Goal: Information Seeking & Learning: Check status

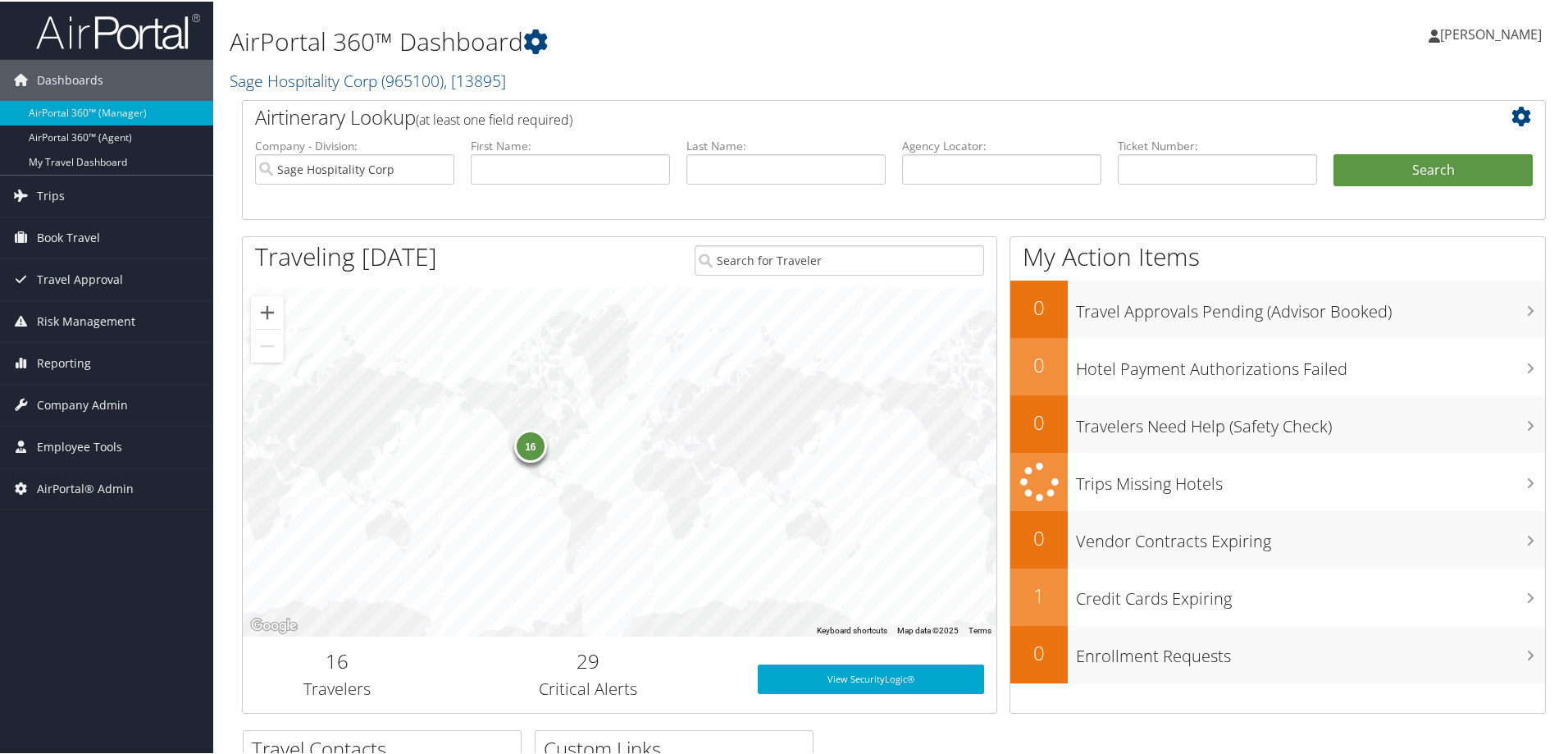
click at [298, 82] on link "Sage Hospitality Corp ( 965100 ) , [ 13895 ]" at bounding box center [368, 79] width 276 height 22
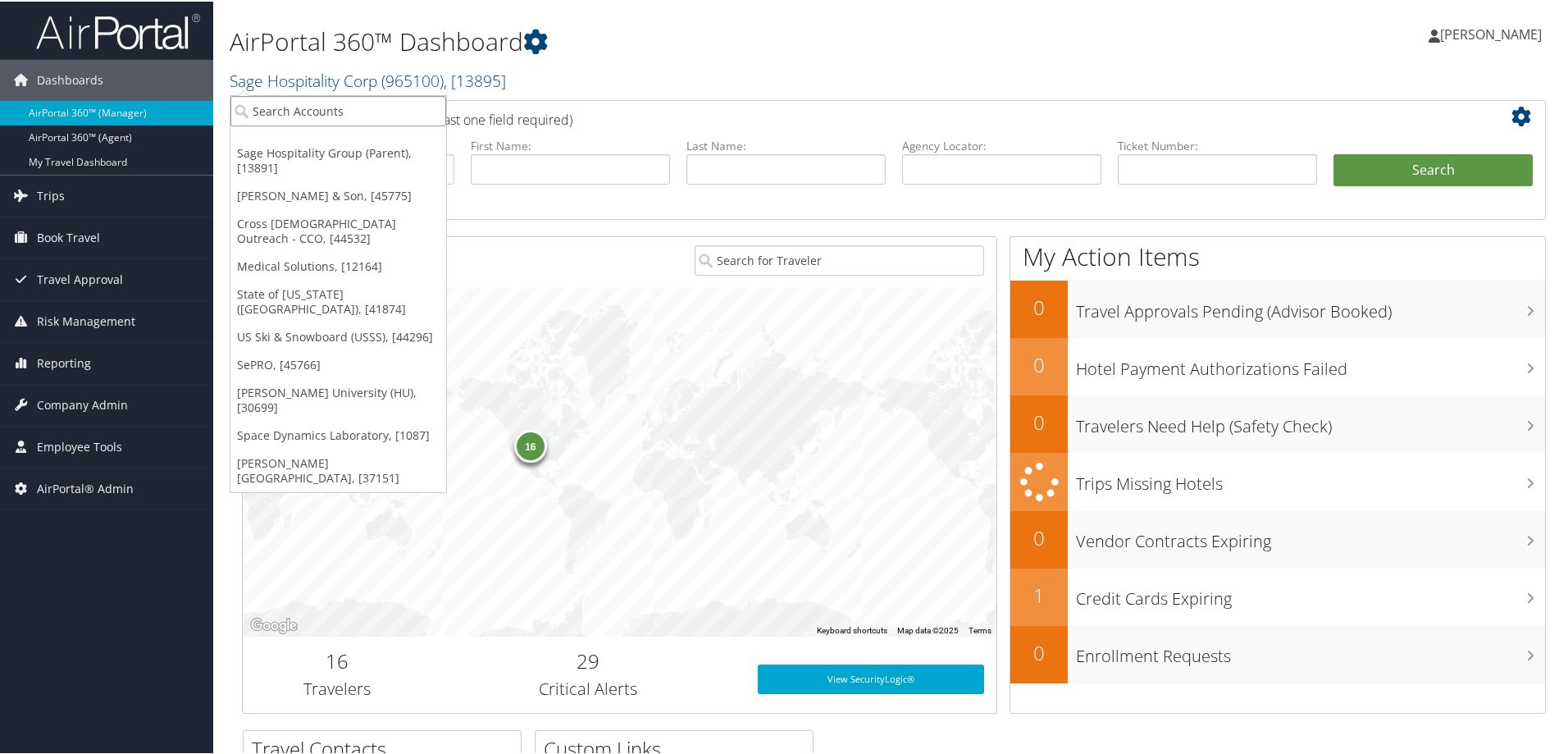
click at [289, 116] on input "search" at bounding box center [338, 109] width 216 height 30
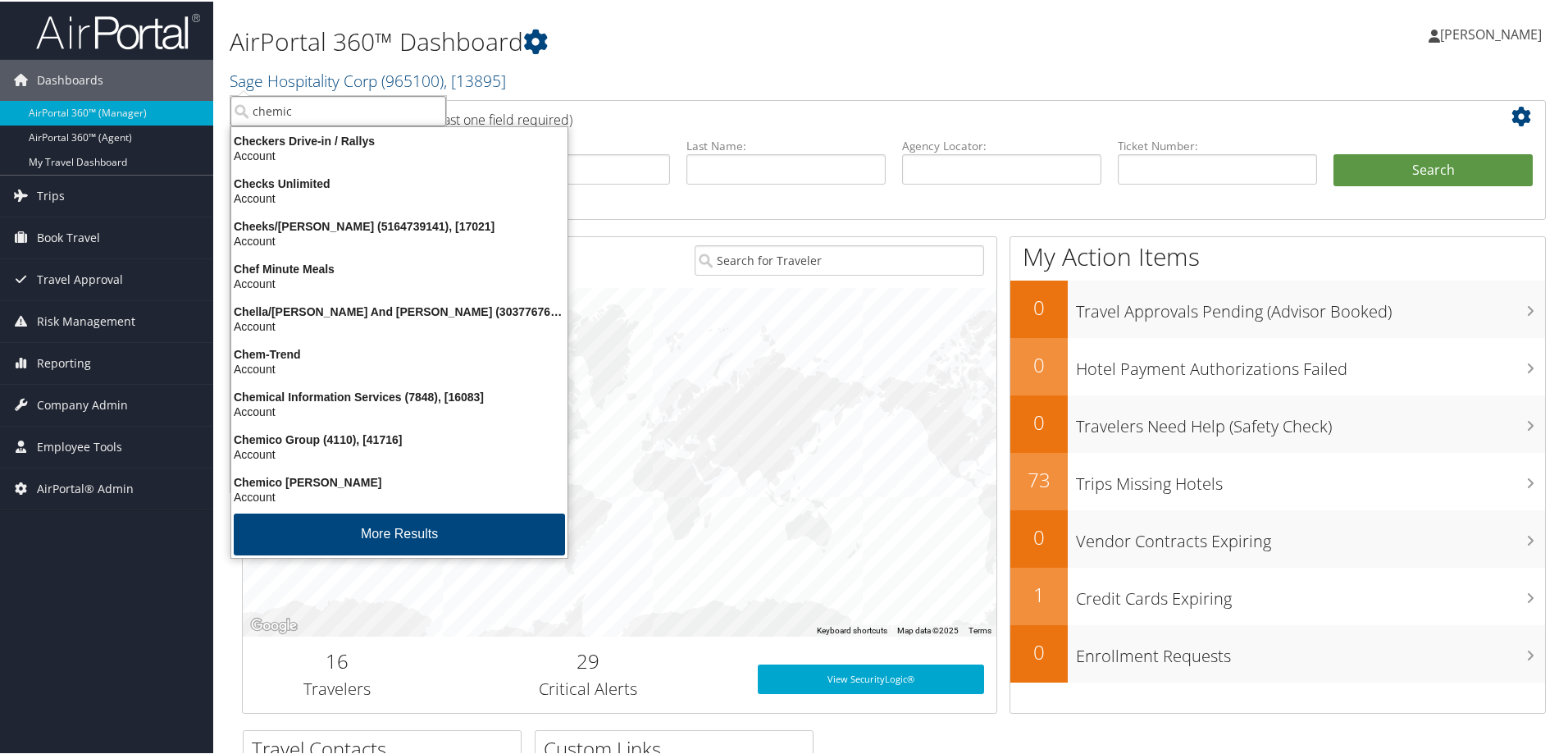
type input "chemico"
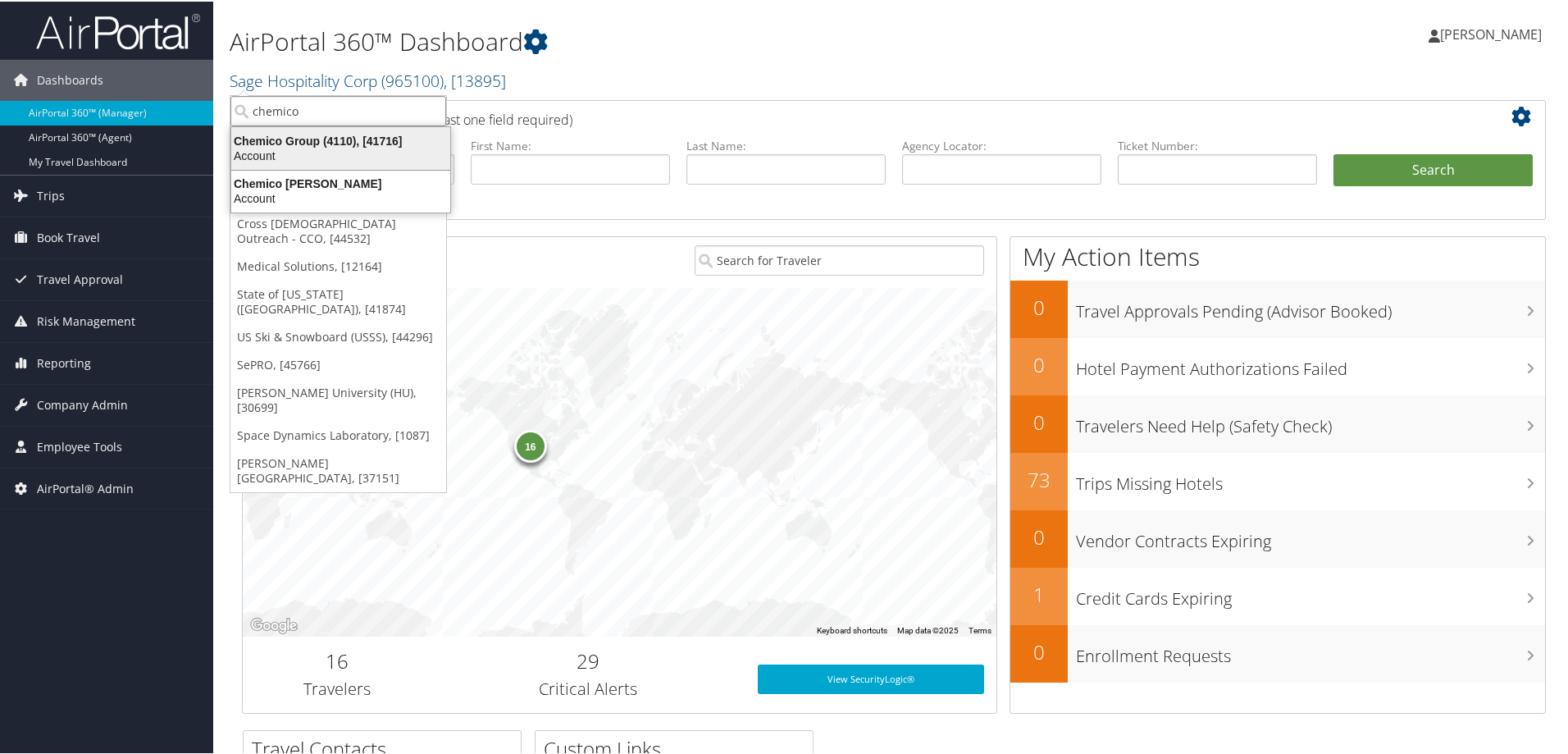
click at [293, 149] on div "Account" at bounding box center [341, 154] width 238 height 14
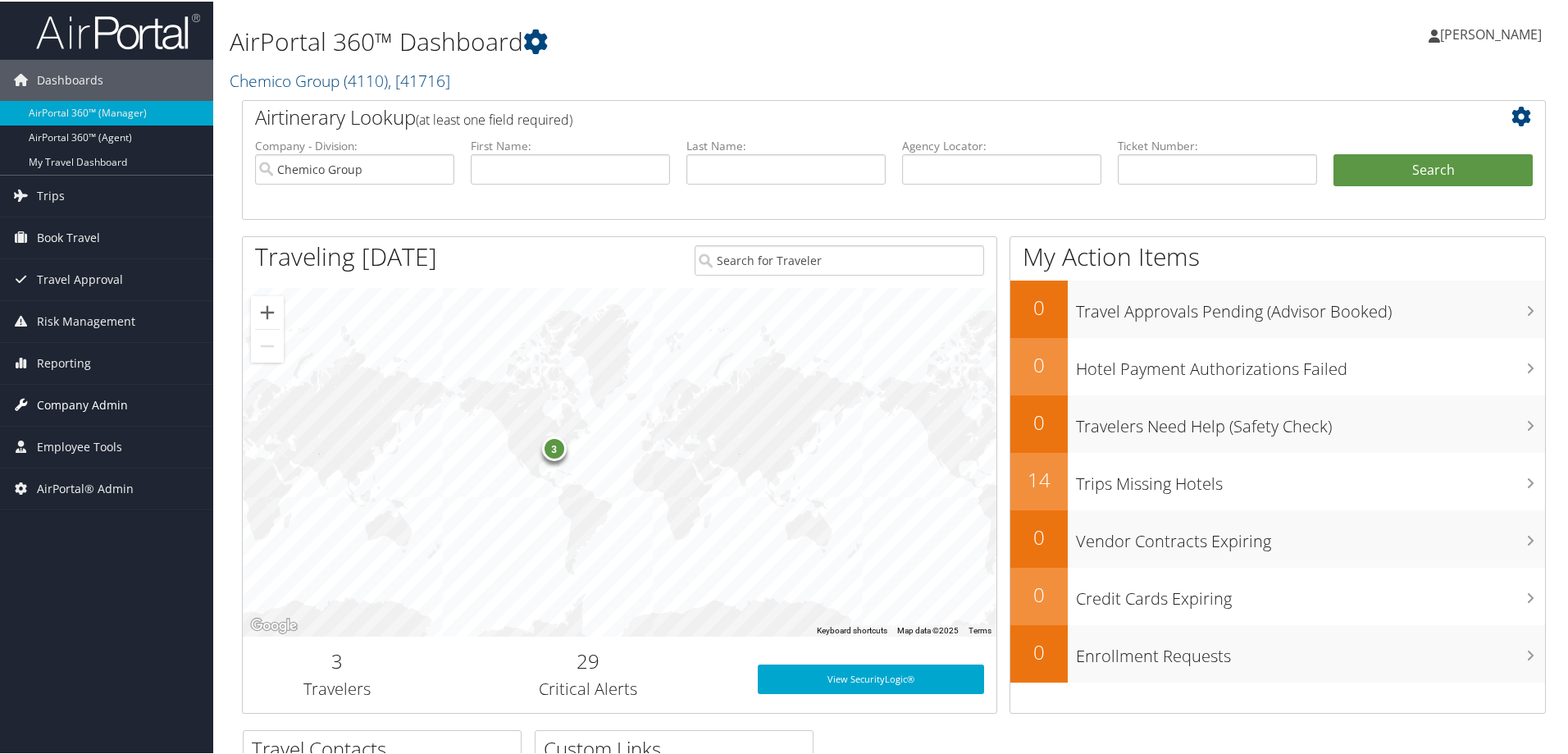
click at [110, 401] on span "Company Admin" at bounding box center [82, 403] width 91 height 41
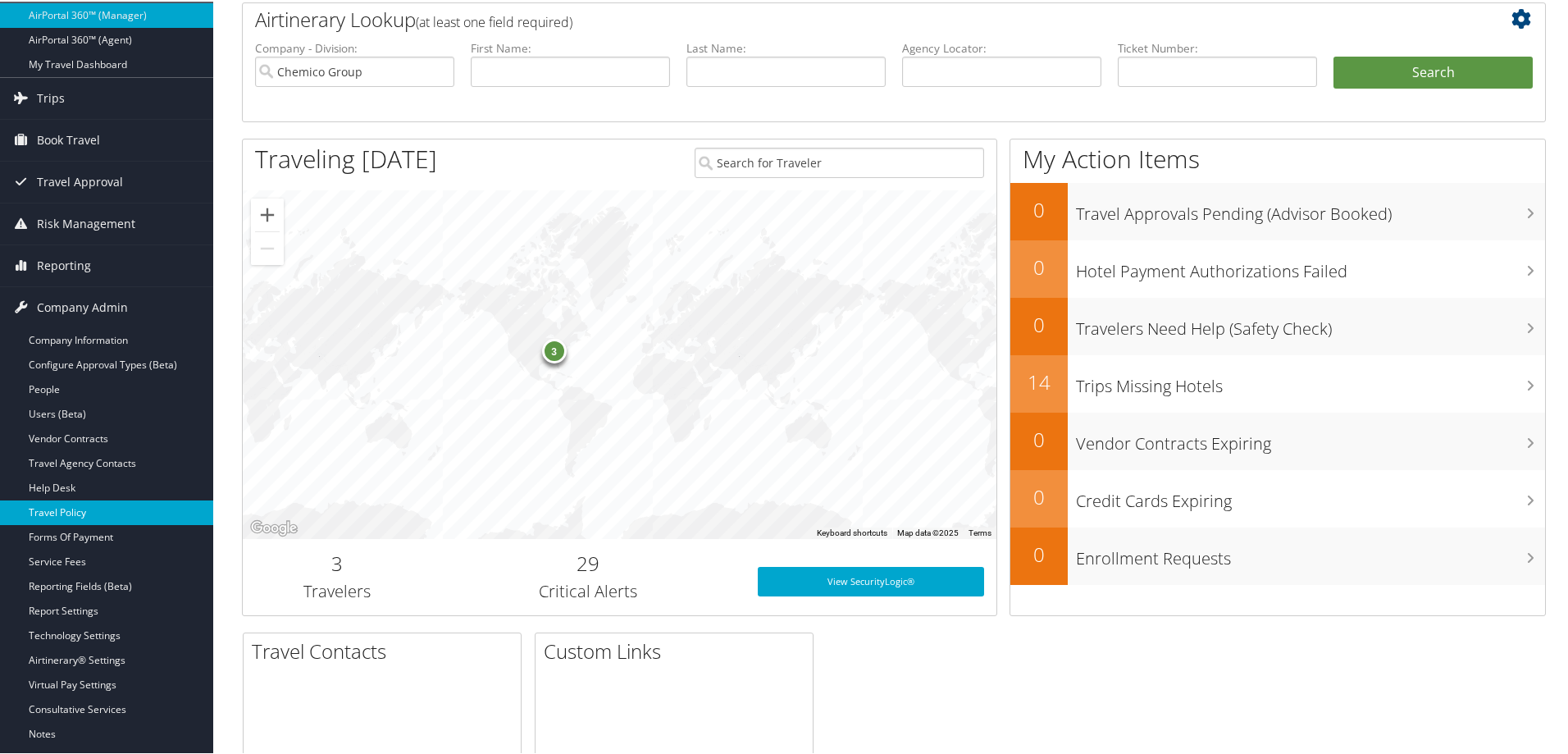
scroll to position [219, 0]
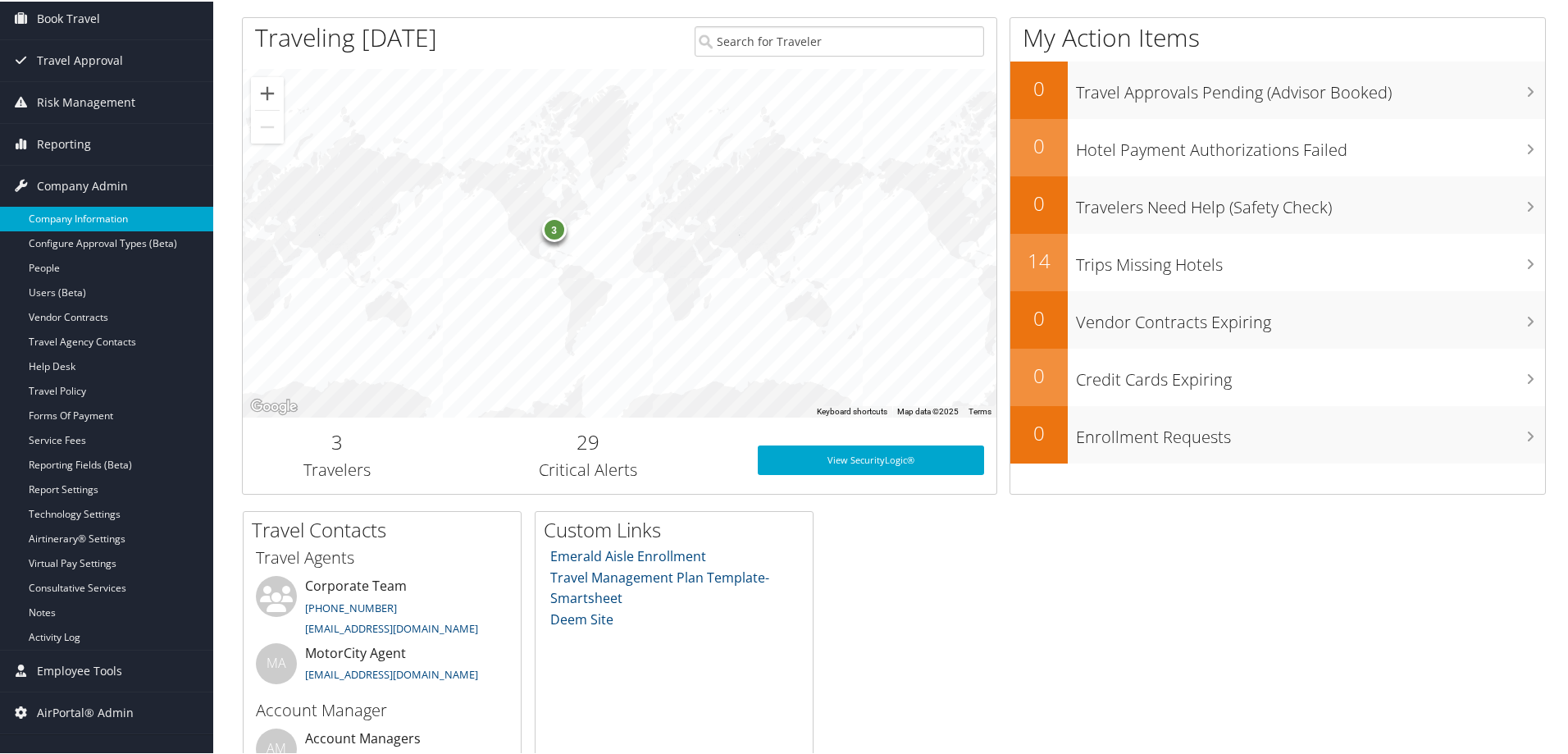
click at [77, 217] on link "Company Information" at bounding box center [107, 217] width 213 height 24
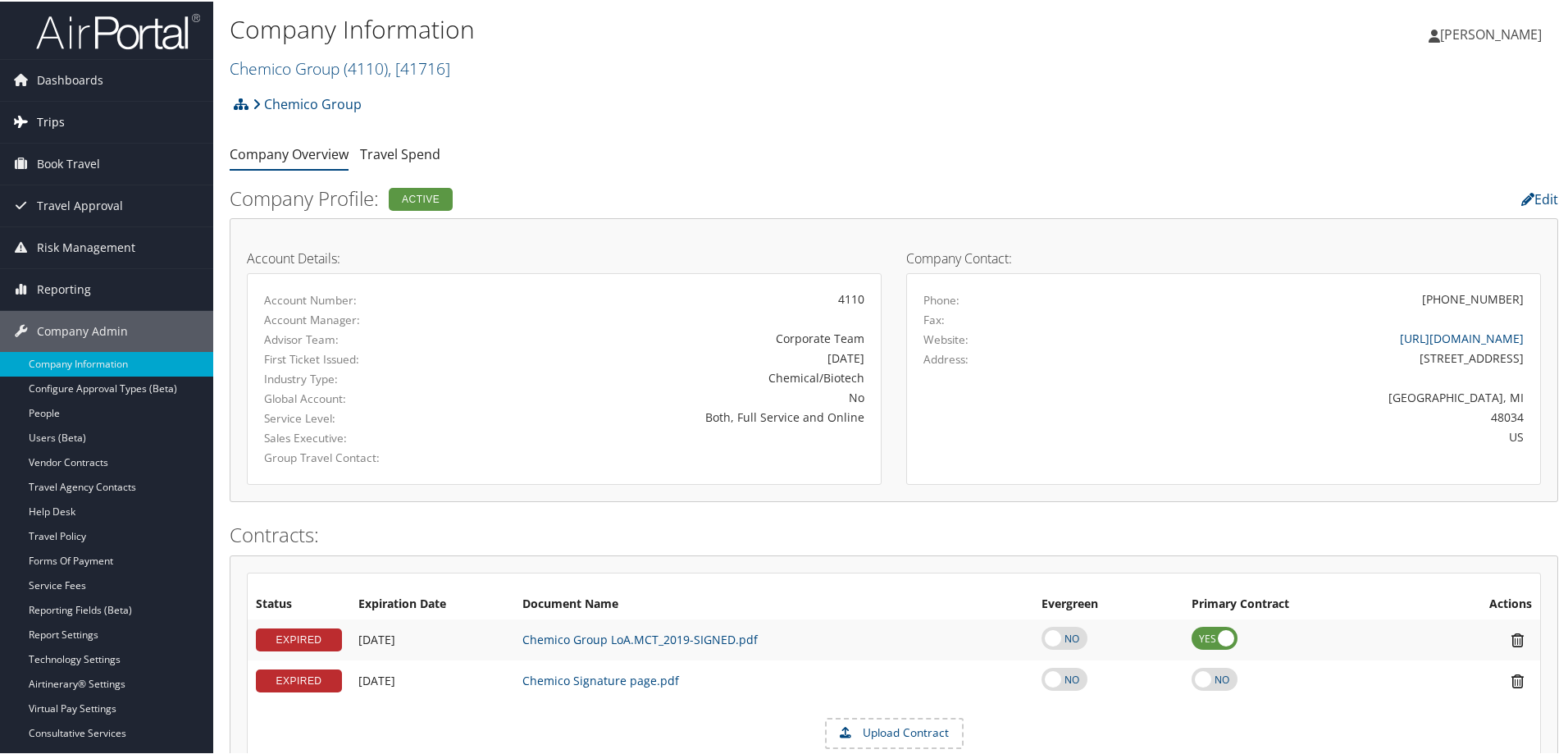
click at [57, 127] on span "Trips" at bounding box center [50, 121] width 28 height 41
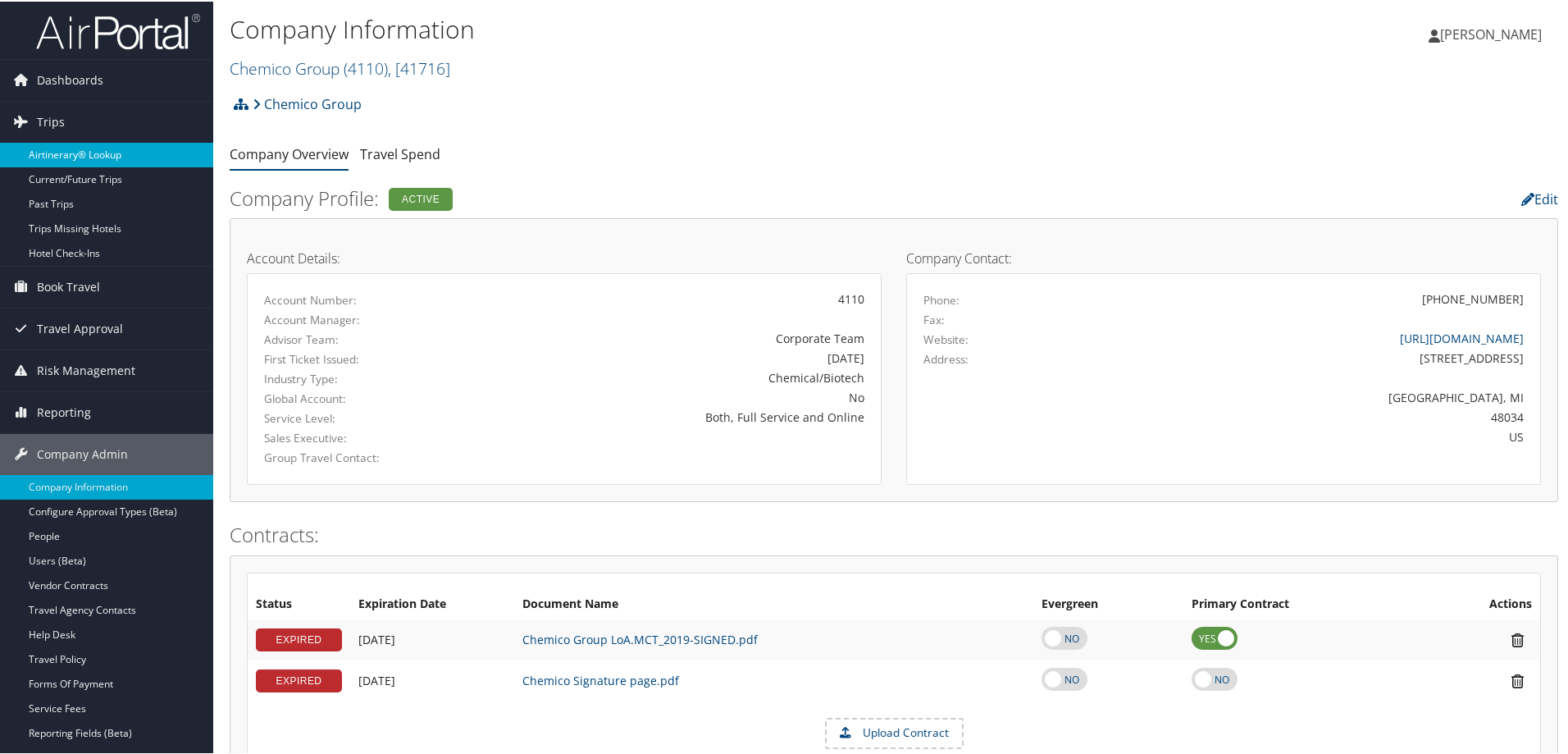
click at [53, 152] on link "Airtinerary® Lookup" at bounding box center [107, 152] width 213 height 24
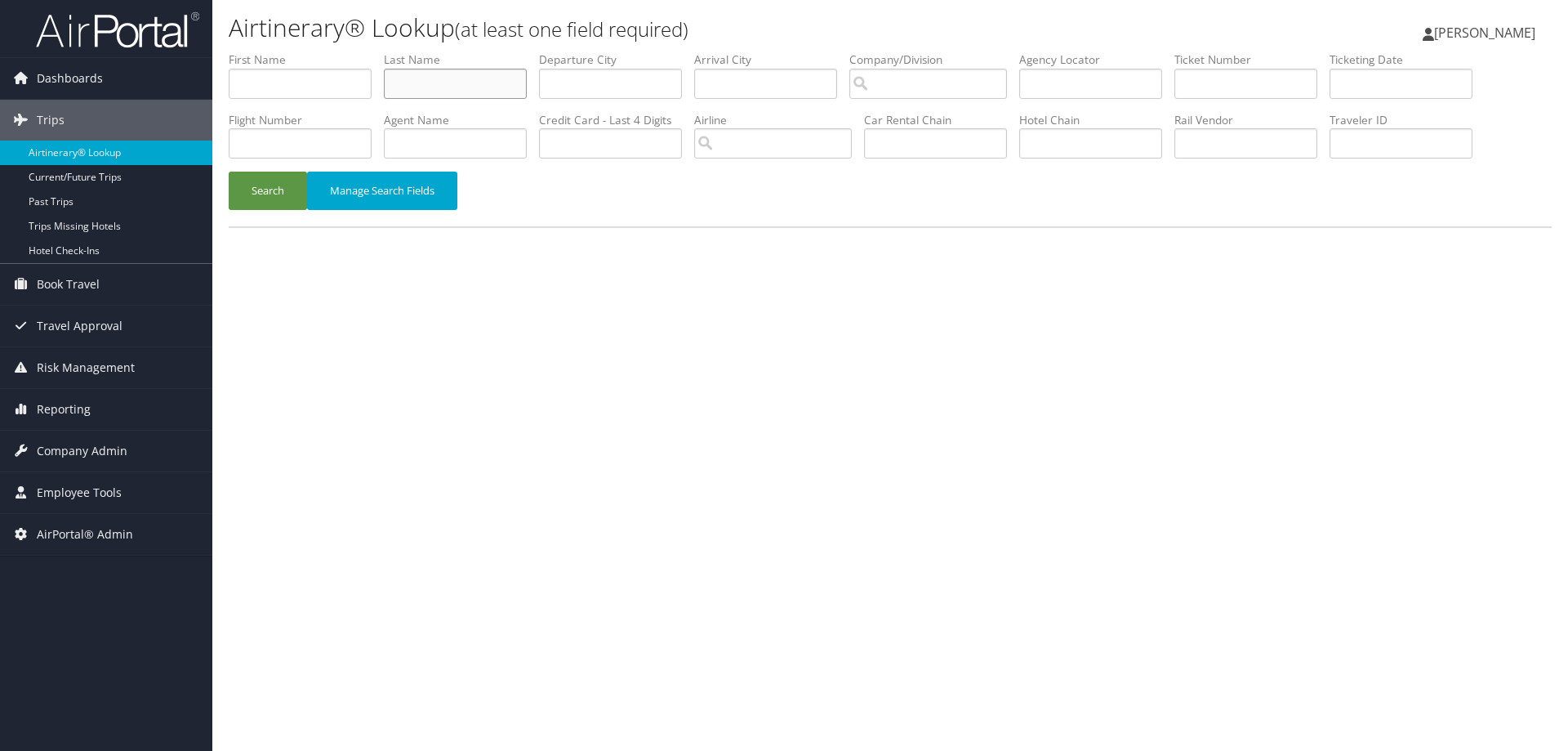
click at [492, 85] on input "text" at bounding box center [455, 84] width 143 height 30
type input "gonzalez"
click at [925, 82] on input "search" at bounding box center [928, 84] width 158 height 30
click at [935, 122] on div "Account" at bounding box center [945, 130] width 164 height 16
type input "Chemico Group"
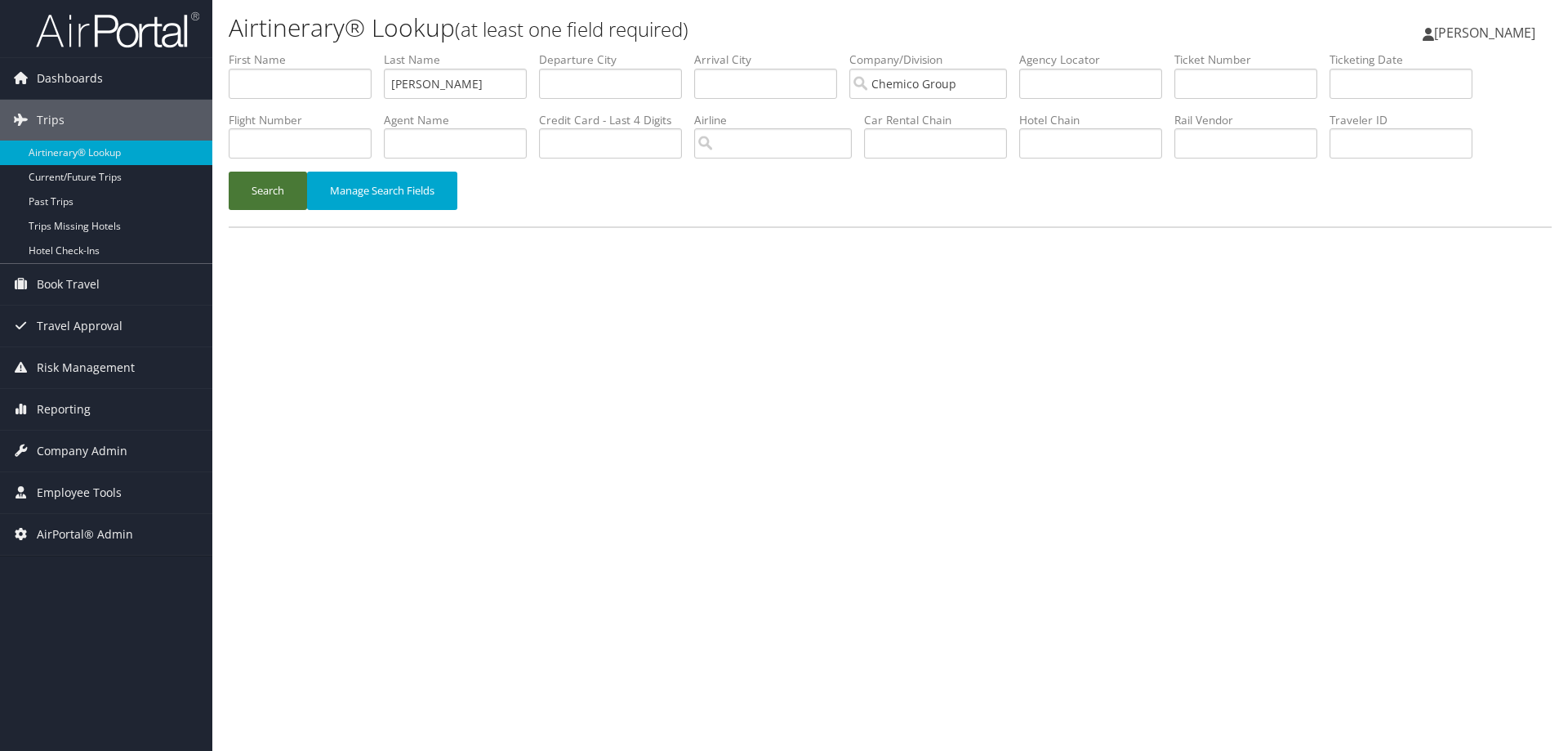
click at [265, 196] on button "Search" at bounding box center [268, 190] width 79 height 38
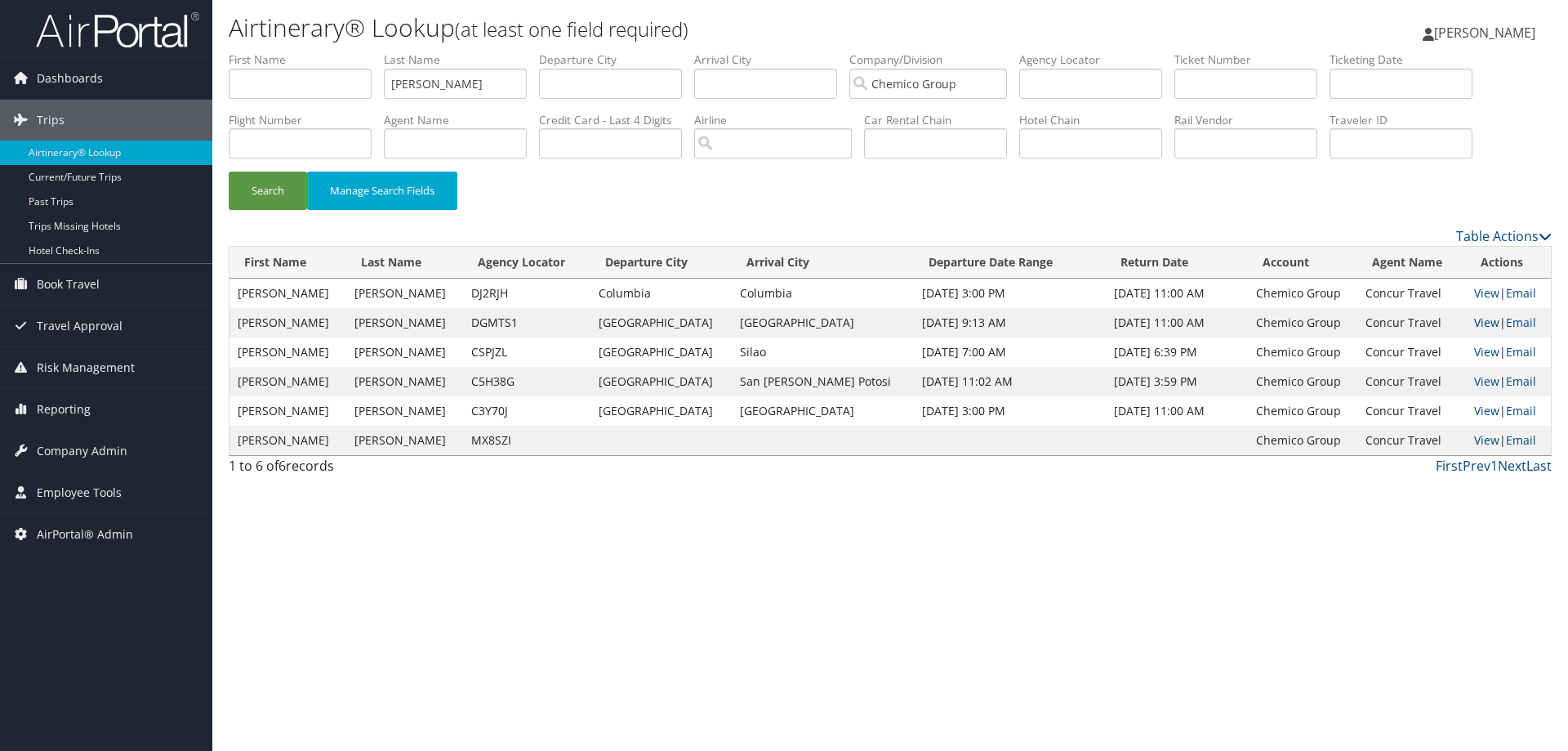
click at [1480, 325] on link "View" at bounding box center [1487, 321] width 25 height 15
drag, startPoint x: 515, startPoint y: 321, endPoint x: 467, endPoint y: 320, distance: 48.0
click at [467, 320] on td "DGMTS1" at bounding box center [527, 322] width 127 height 29
copy td "DGMTS1"
drag, startPoint x: 508, startPoint y: 296, endPoint x: 472, endPoint y: 298, distance: 36.1
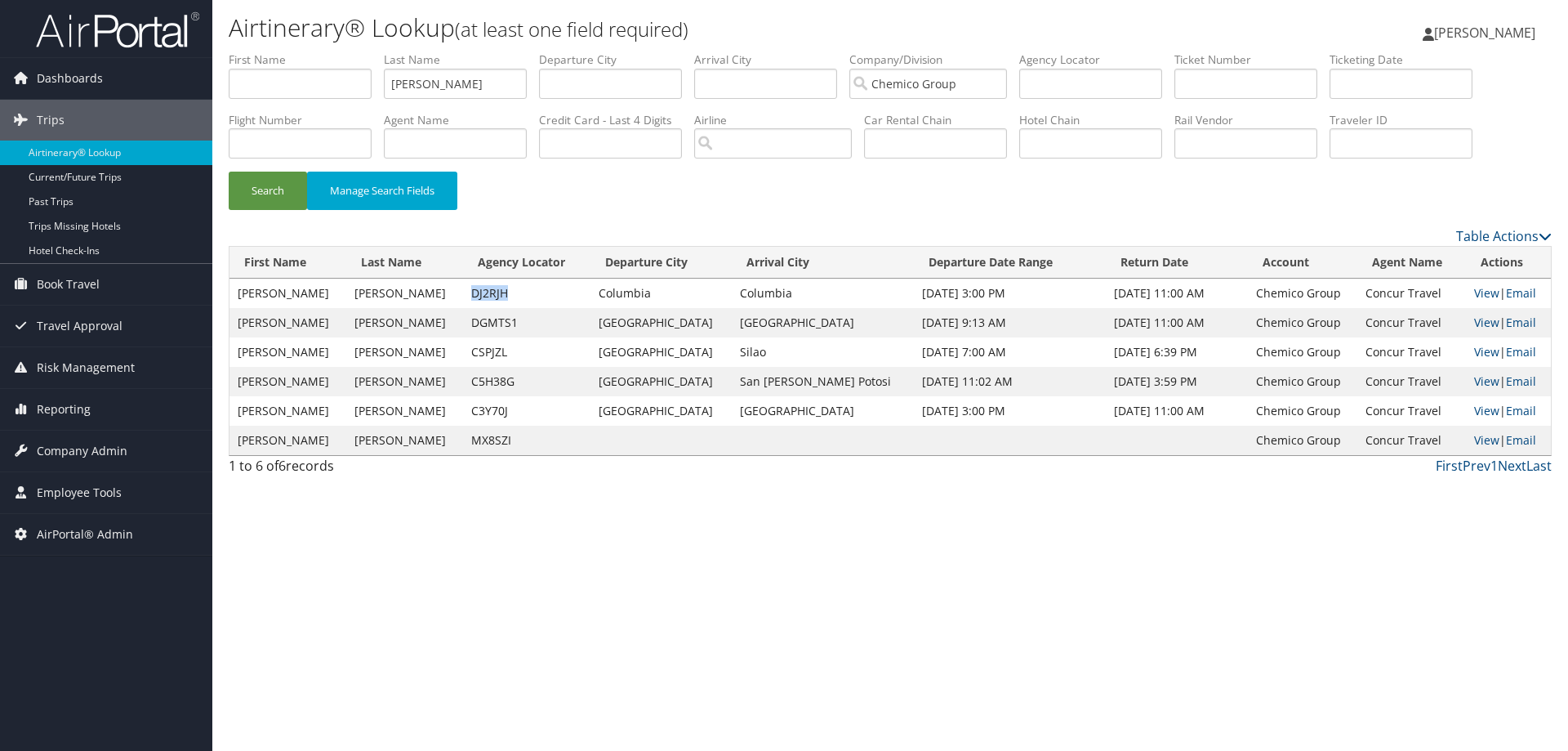
click at [472, 298] on td "DJ2RJH" at bounding box center [527, 293] width 127 height 29
copy td "DJ2RJH"
click at [1480, 317] on link "View" at bounding box center [1487, 321] width 25 height 15
click at [1474, 290] on link "View" at bounding box center [1487, 292] width 25 height 15
click at [55, 455] on span "Company Admin" at bounding box center [82, 451] width 91 height 41
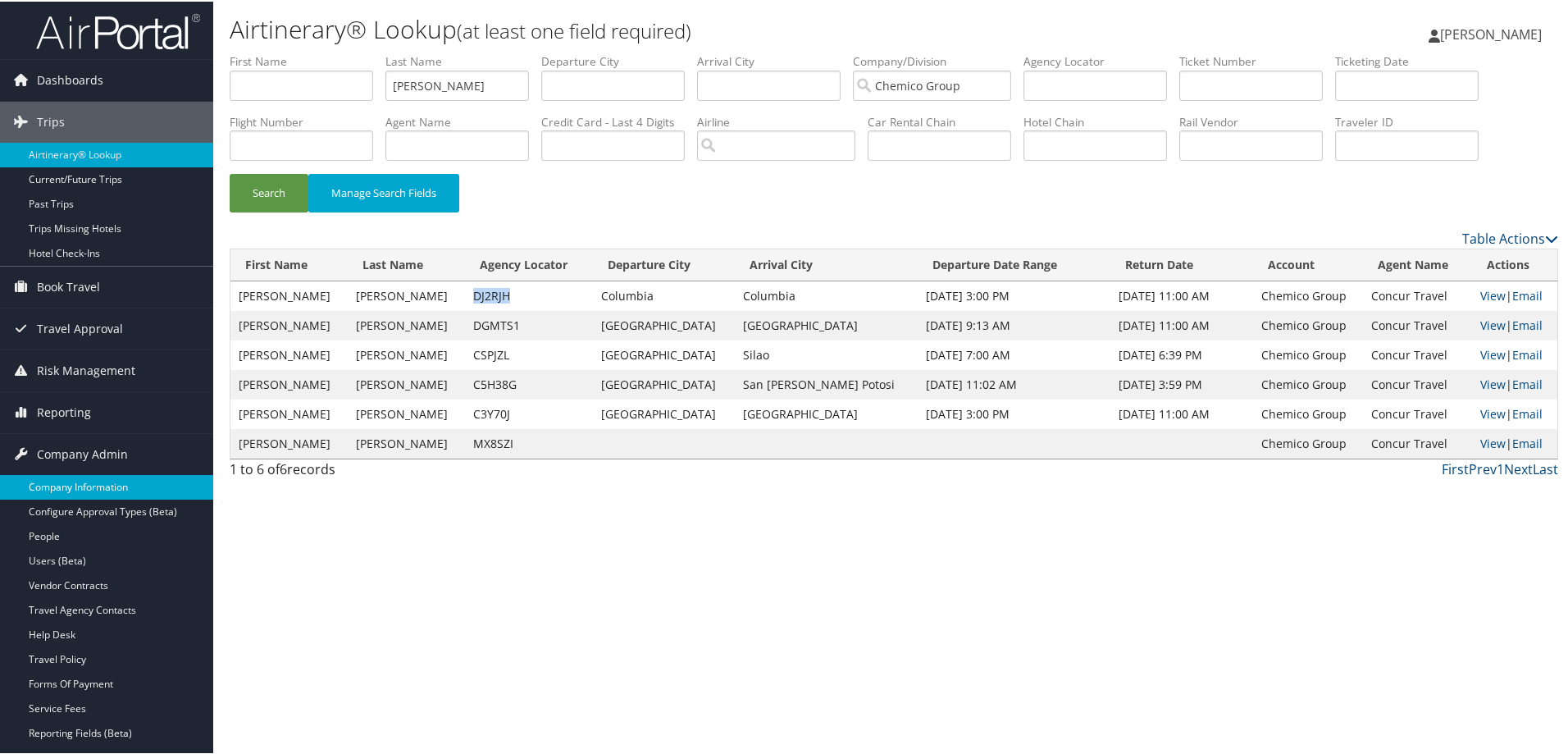
click at [52, 483] on link "Company Information" at bounding box center [107, 485] width 213 height 24
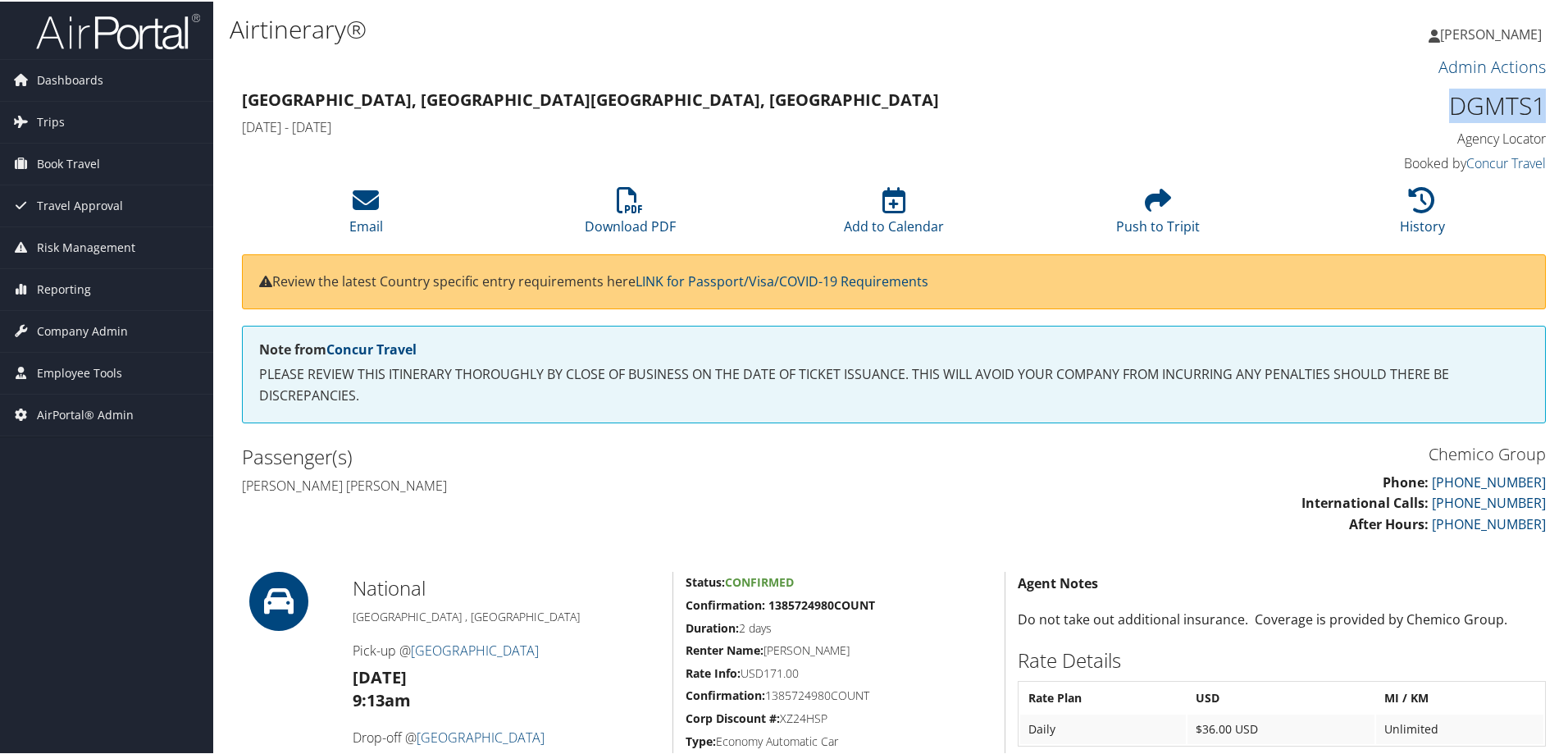
drag, startPoint x: 1448, startPoint y: 105, endPoint x: 1535, endPoint y: 108, distance: 87.1
click at [1535, 108] on h1 "DGMTS1" at bounding box center [1391, 104] width 308 height 34
copy h1 "DGMTS1"
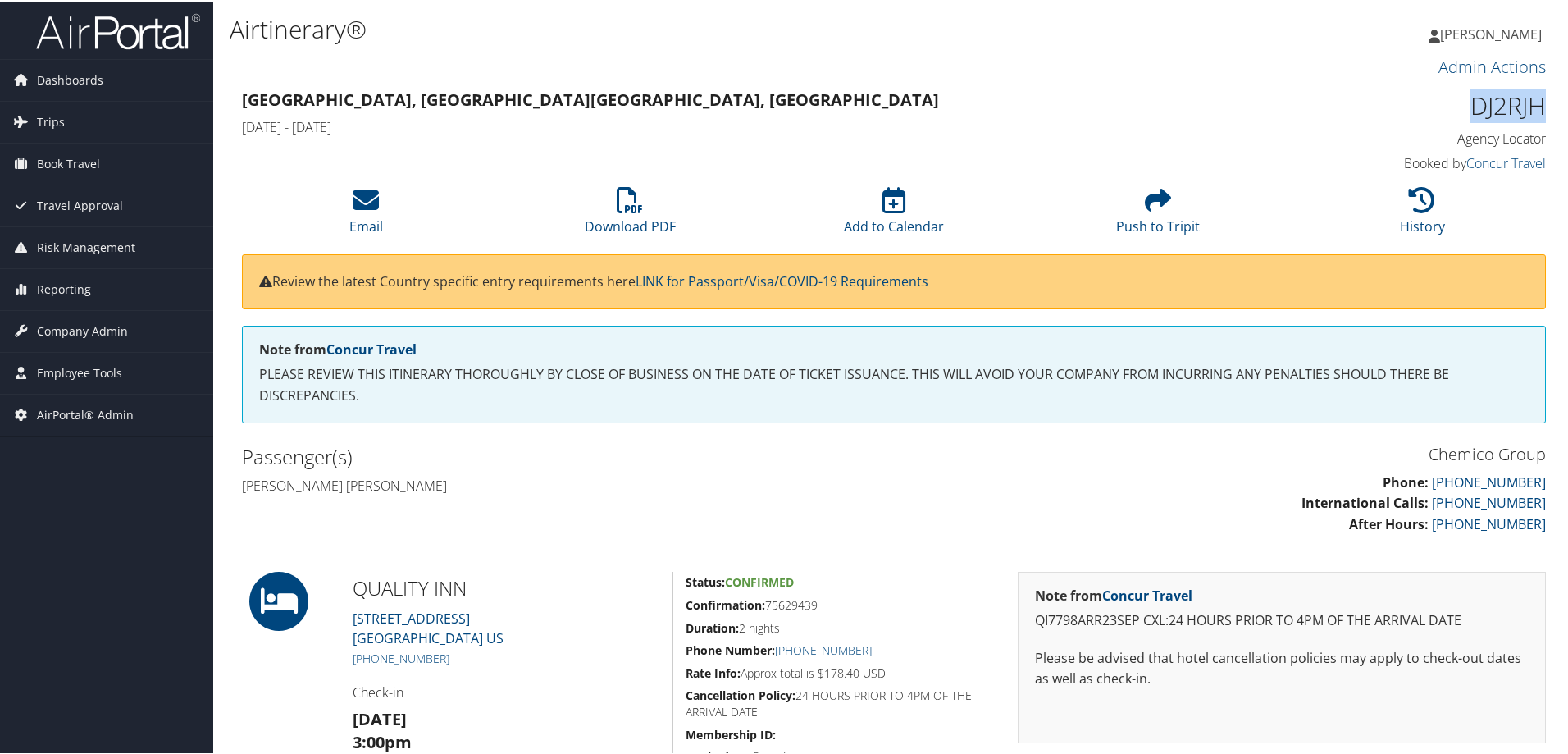
drag, startPoint x: 1455, startPoint y: 100, endPoint x: 1538, endPoint y: 102, distance: 83.0
click at [1538, 102] on h1 "DJ2RJH" at bounding box center [1391, 104] width 308 height 34
copy h1 "DJ2RJH"
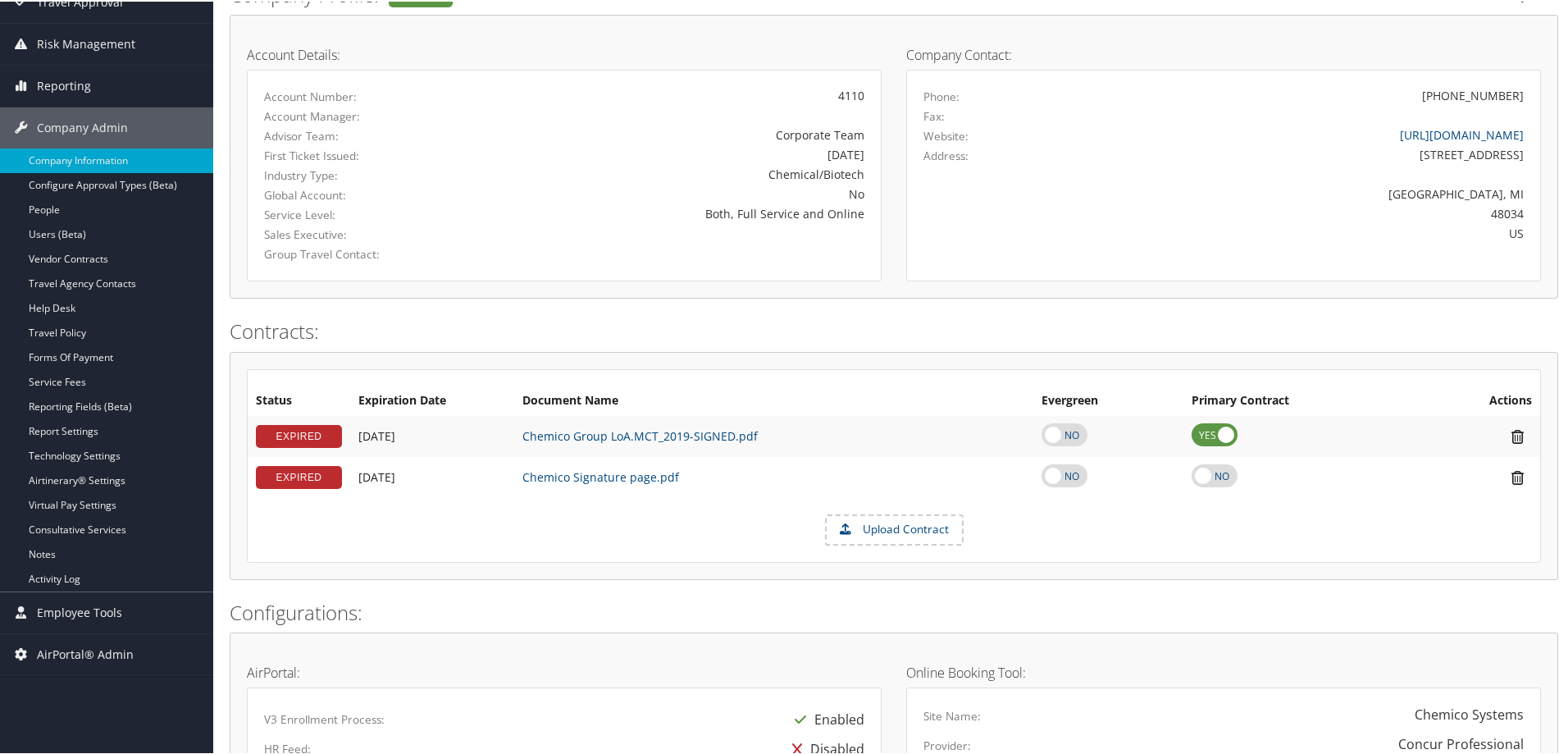
scroll to position [219, 0]
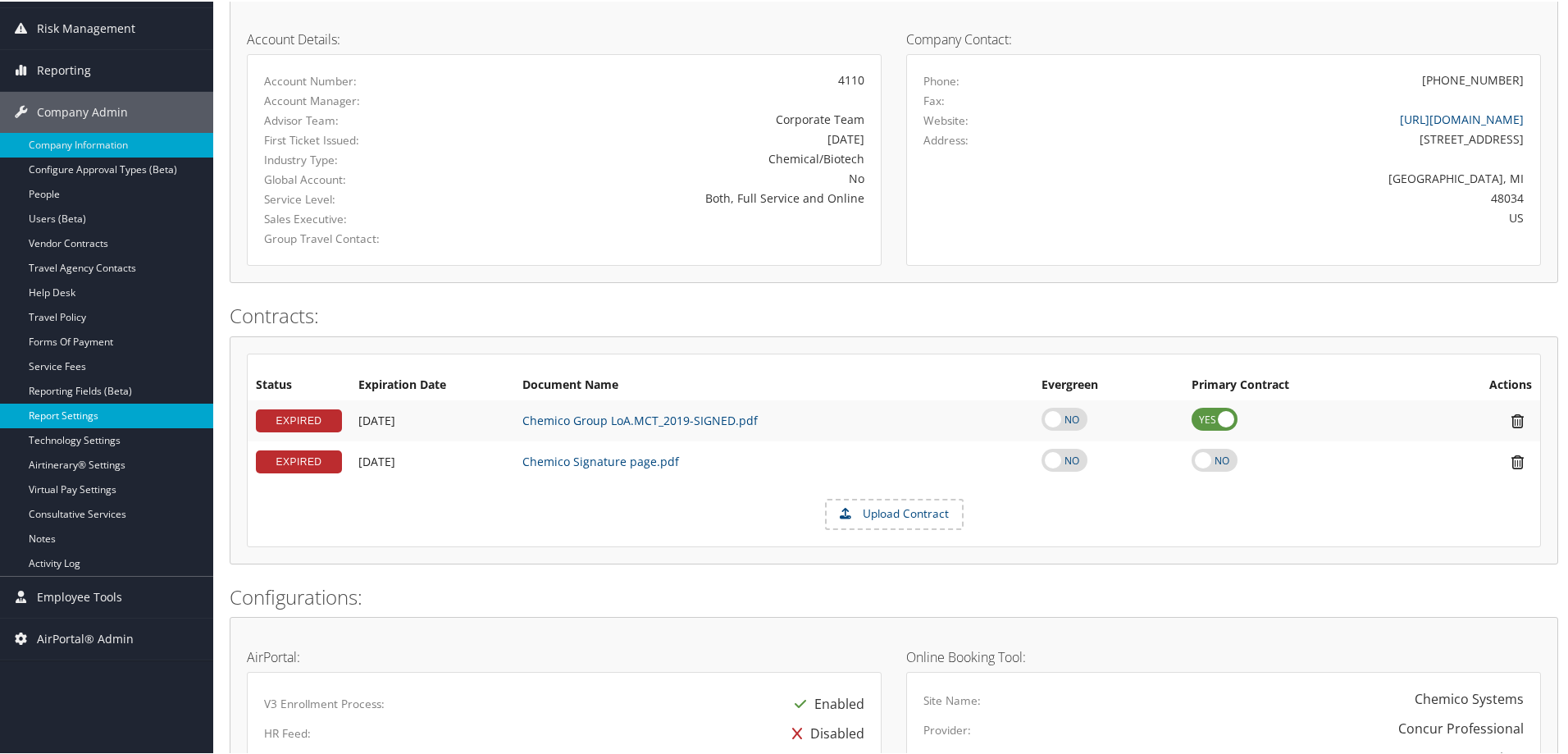
click at [63, 421] on link "Report Settings" at bounding box center [107, 413] width 213 height 24
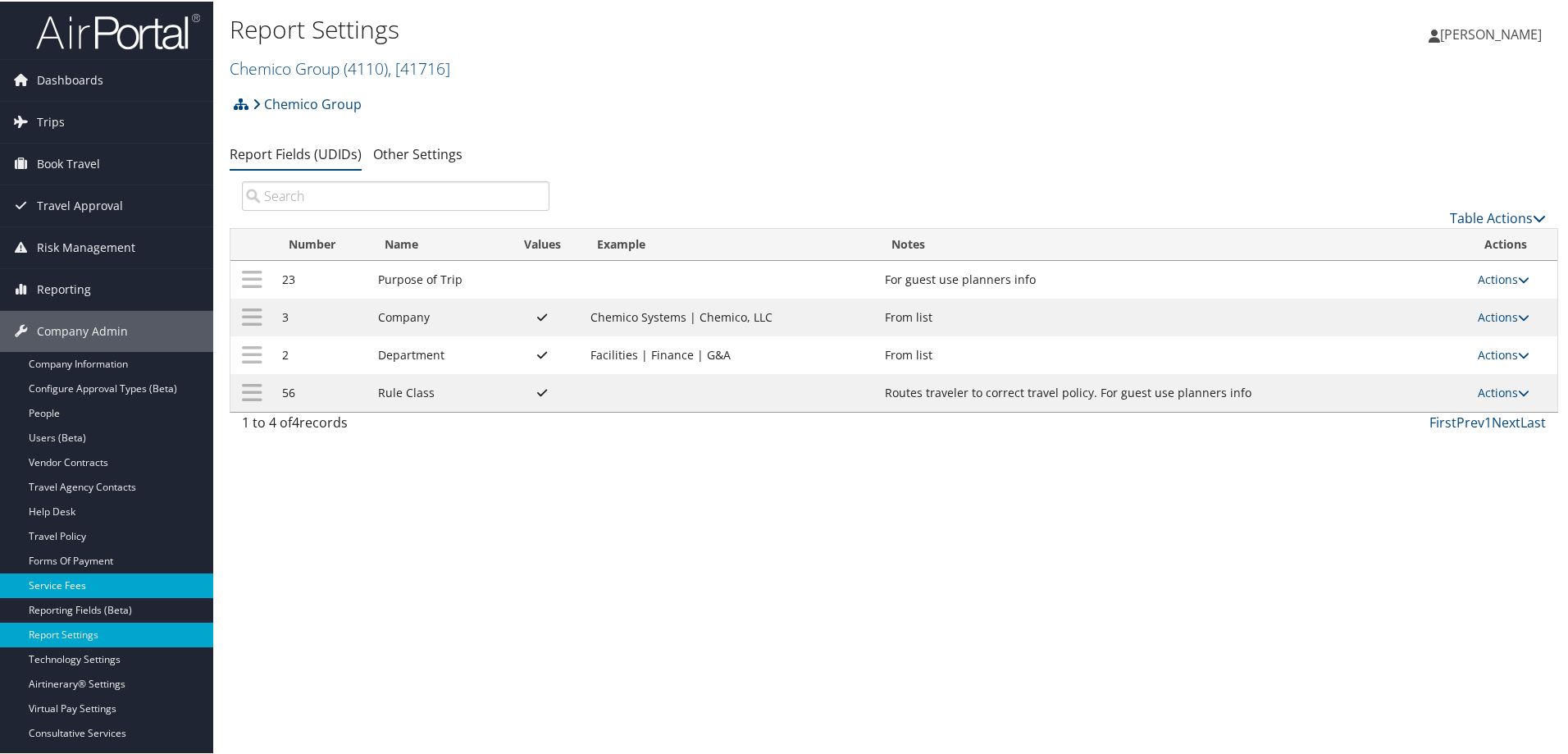
click at [91, 582] on link "Service Fees" at bounding box center [107, 584] width 213 height 24
